Goal: Navigation & Orientation: Find specific page/section

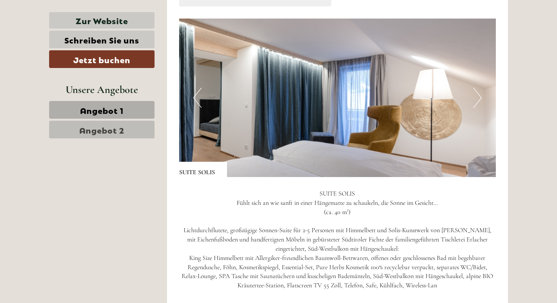
scroll to position [521, 0]
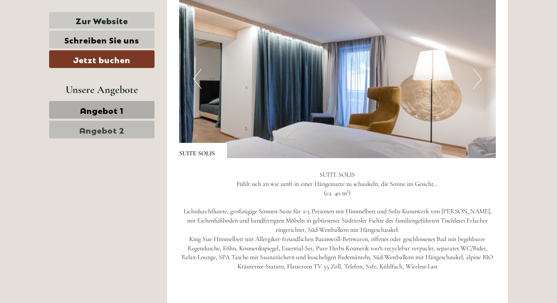
click at [474, 78] on button "Next" at bounding box center [477, 79] width 8 height 20
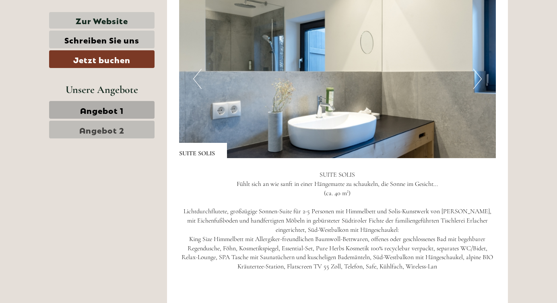
click at [474, 78] on button "Next" at bounding box center [477, 79] width 8 height 20
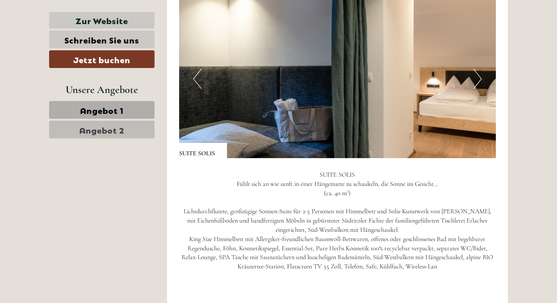
click at [474, 78] on button "Next" at bounding box center [477, 79] width 8 height 20
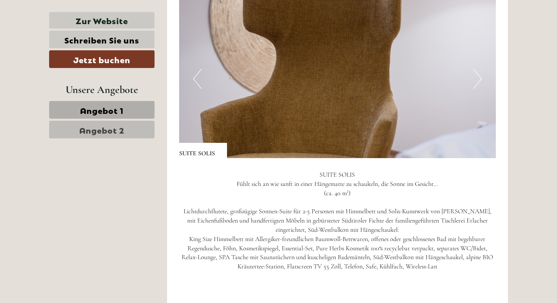
click at [474, 78] on button "Next" at bounding box center [477, 79] width 8 height 20
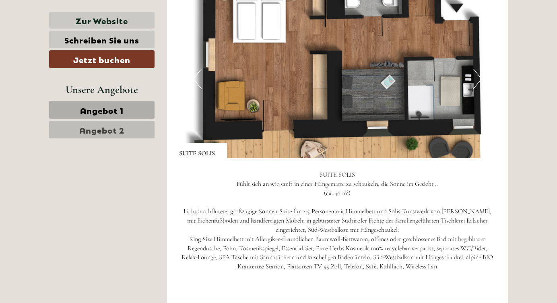
click at [474, 78] on button "Next" at bounding box center [477, 79] width 8 height 20
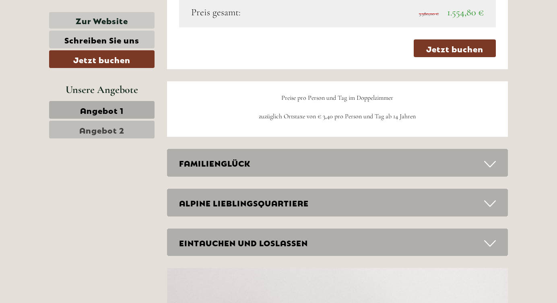
scroll to position [1486, 0]
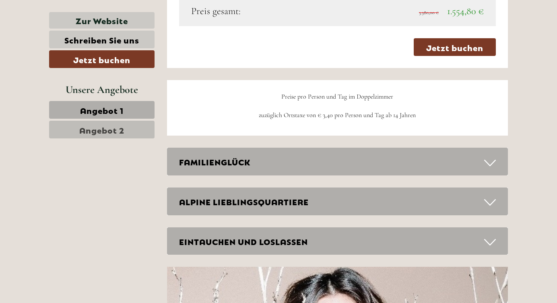
click at [320, 168] on div "FAMILIENGLÜCK" at bounding box center [337, 162] width 341 height 28
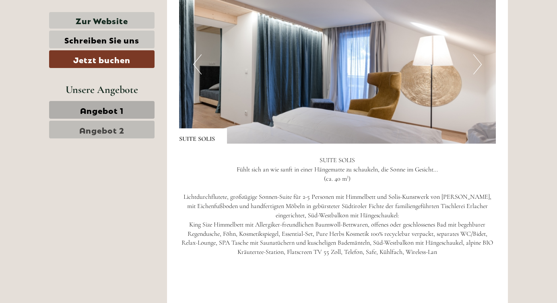
scroll to position [540, 0]
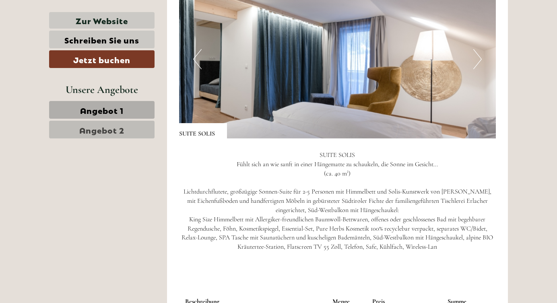
click at [478, 64] on button "Next" at bounding box center [477, 59] width 8 height 20
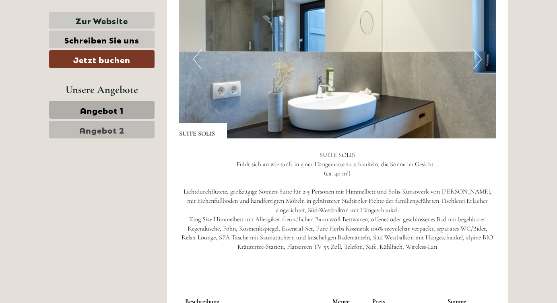
click at [478, 64] on button "Next" at bounding box center [477, 59] width 8 height 20
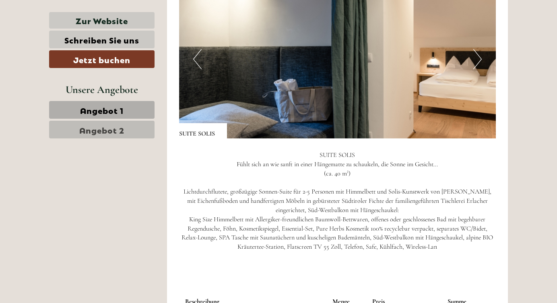
click at [478, 64] on button "Next" at bounding box center [477, 59] width 8 height 20
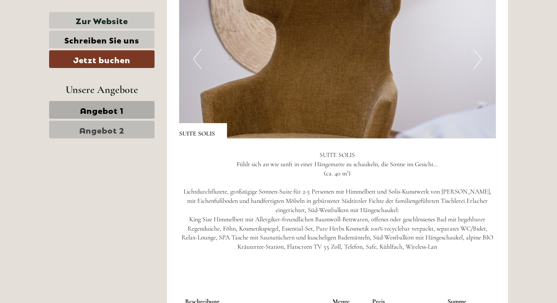
click at [478, 64] on button "Next" at bounding box center [477, 59] width 8 height 20
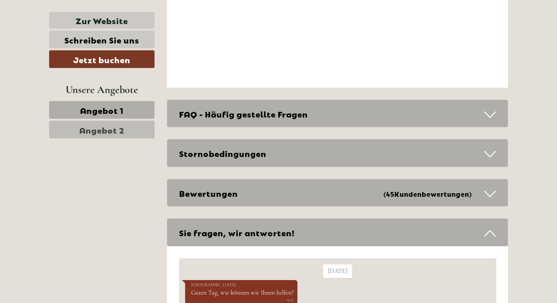
scroll to position [2777, 0]
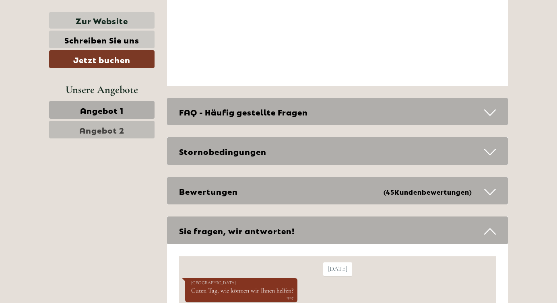
click at [406, 111] on div "FAQ - Häufig gestellte Fragen" at bounding box center [337, 112] width 341 height 28
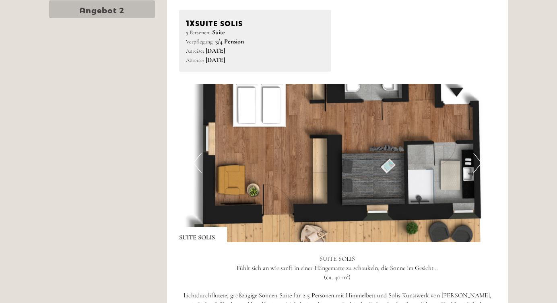
scroll to position [0, 0]
